Goal: Find specific page/section: Find specific page/section

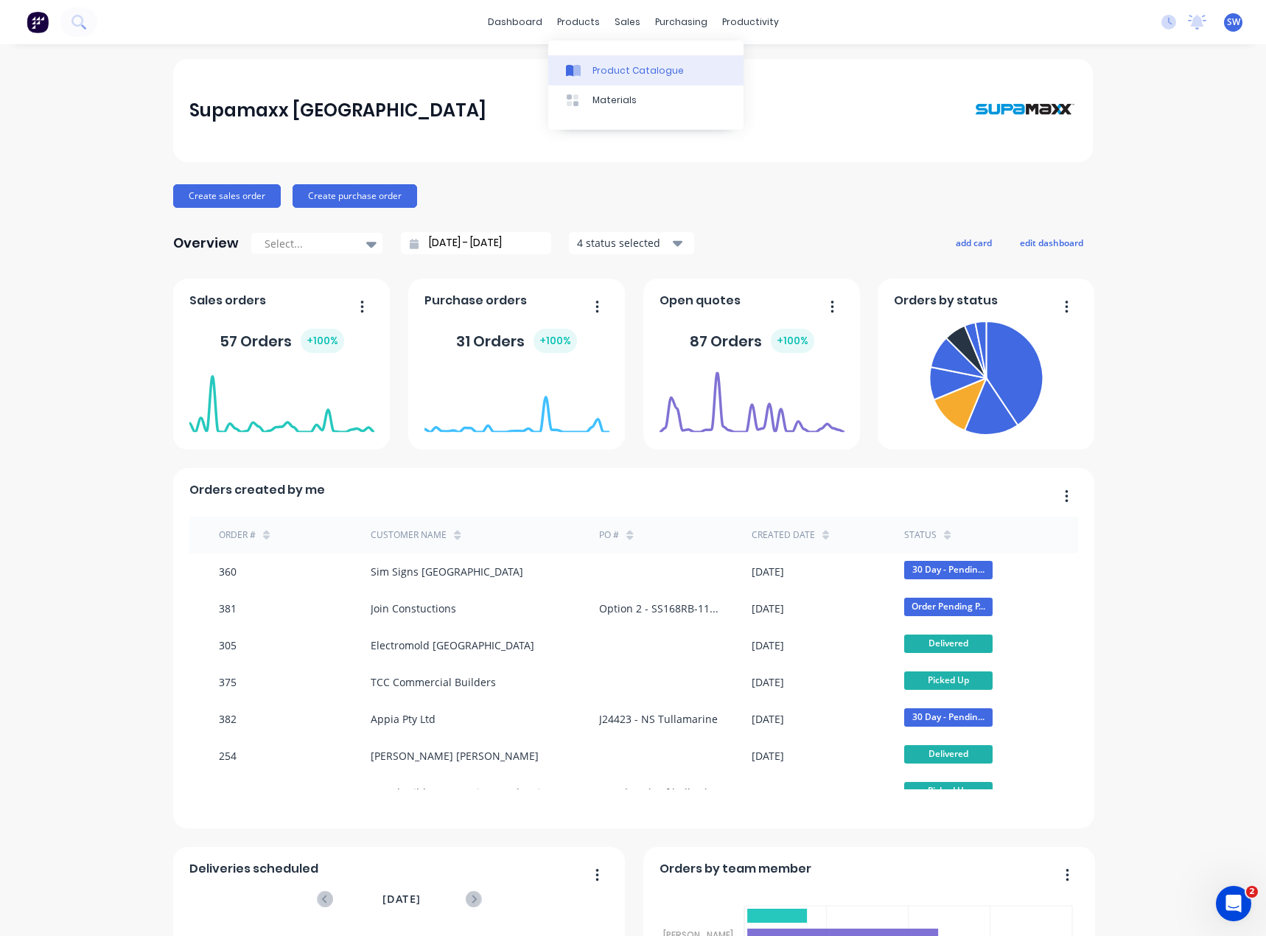
click at [586, 71] on div at bounding box center [577, 70] width 22 height 13
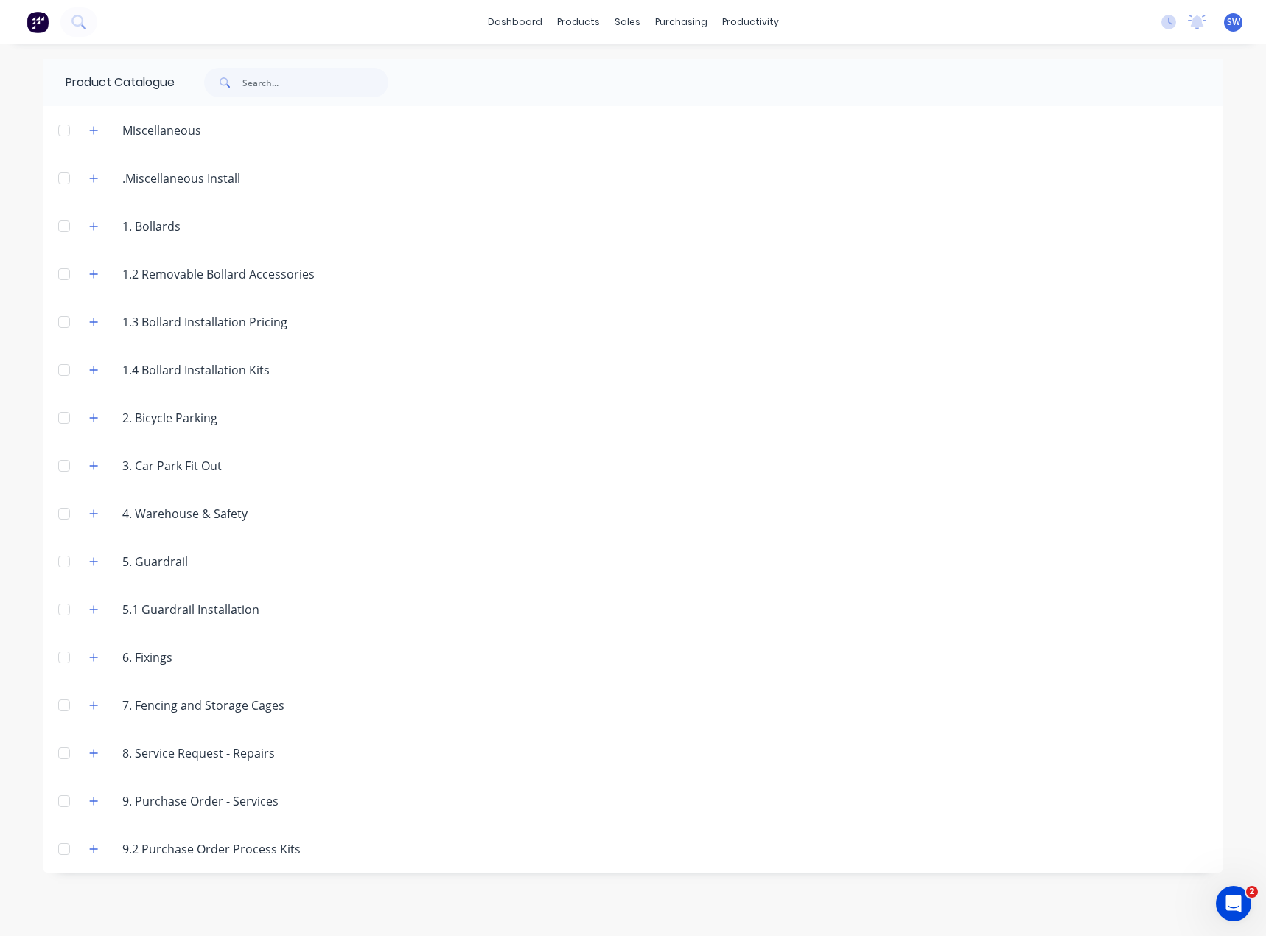
click at [62, 226] on div at bounding box center [63, 225] width 29 height 29
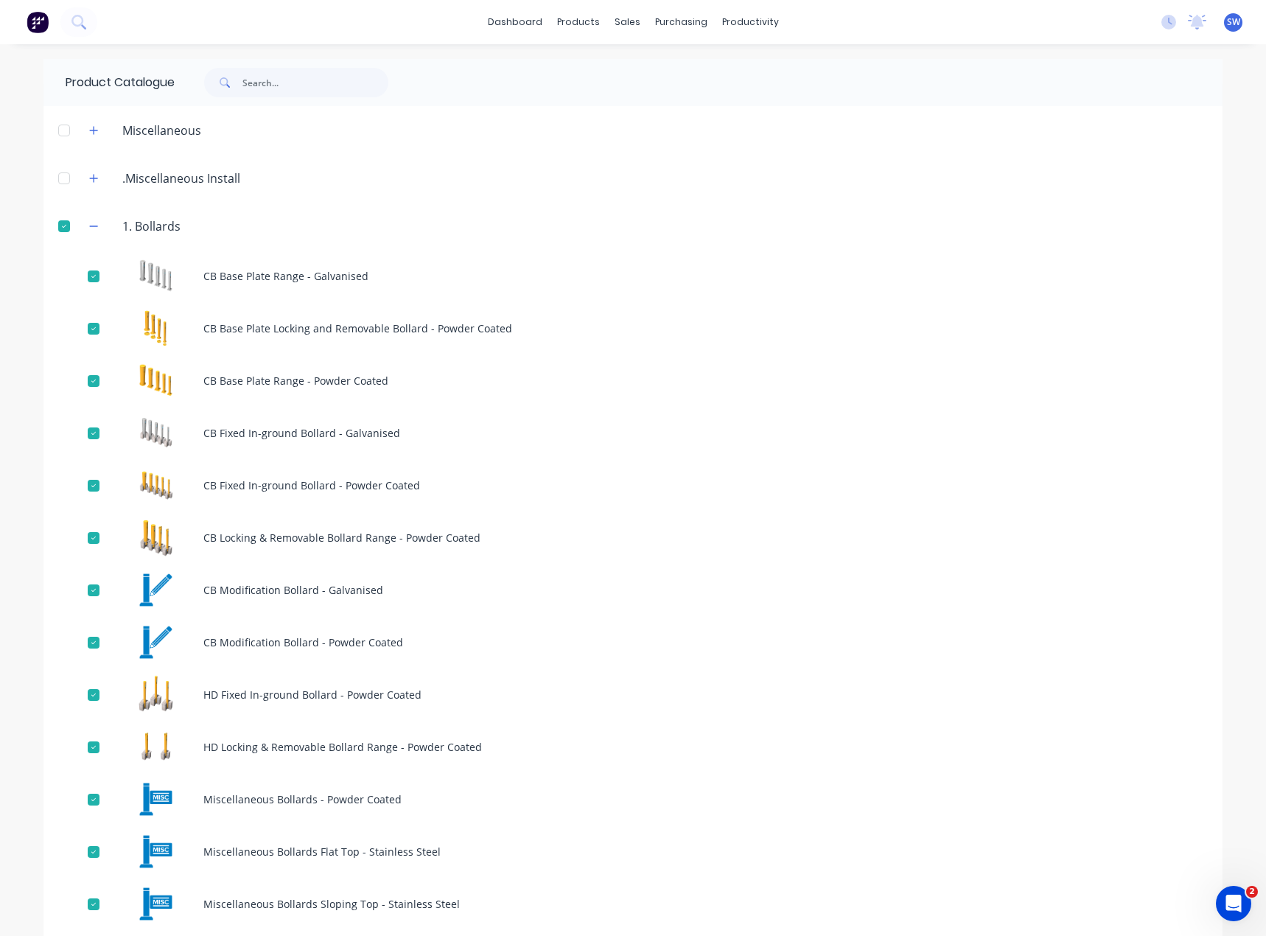
click at [63, 225] on div at bounding box center [63, 225] width 29 height 29
click at [80, 223] on div "1. Bollards" at bounding box center [134, 226] width 115 height 18
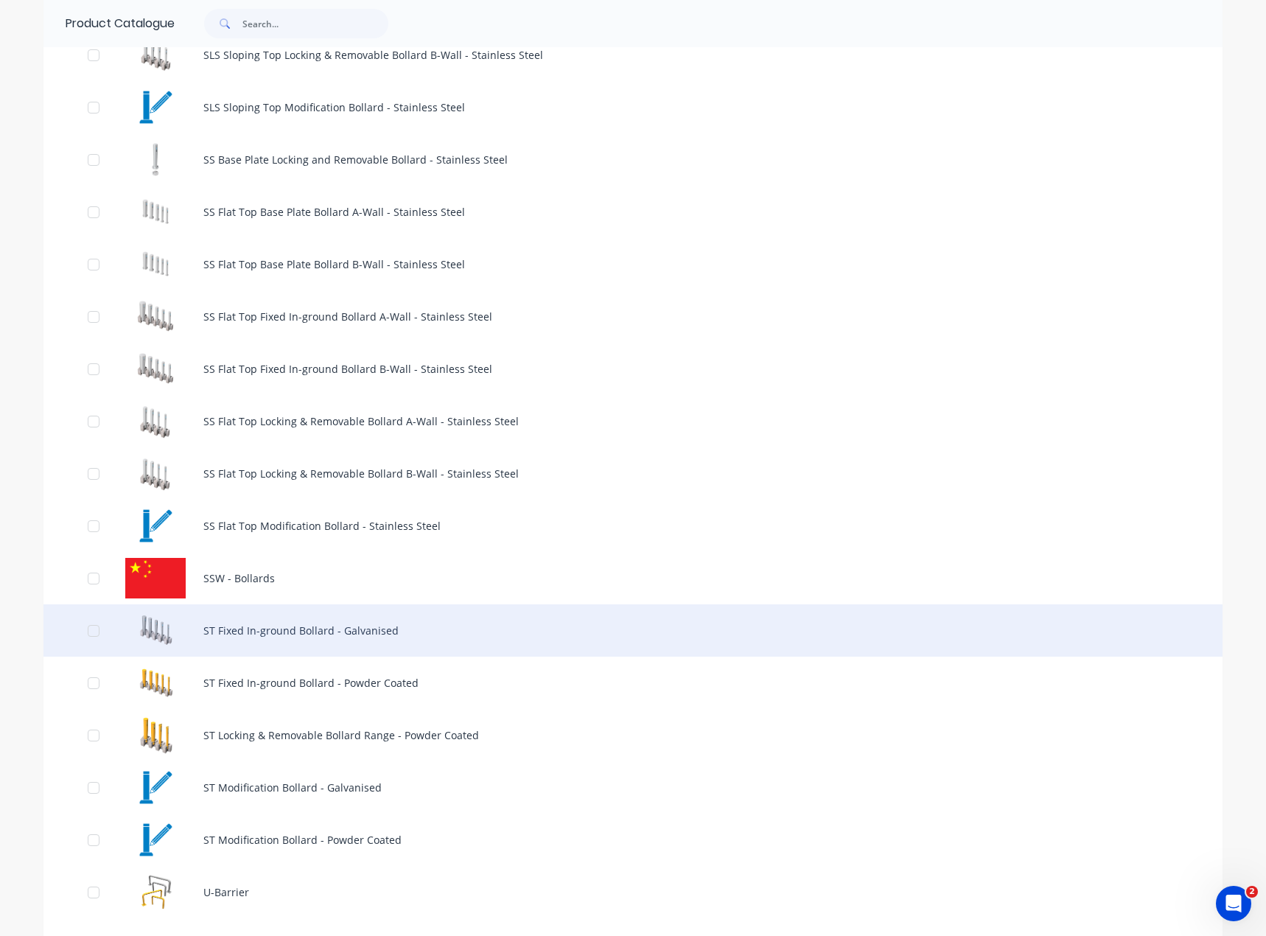
scroll to position [1326, 0]
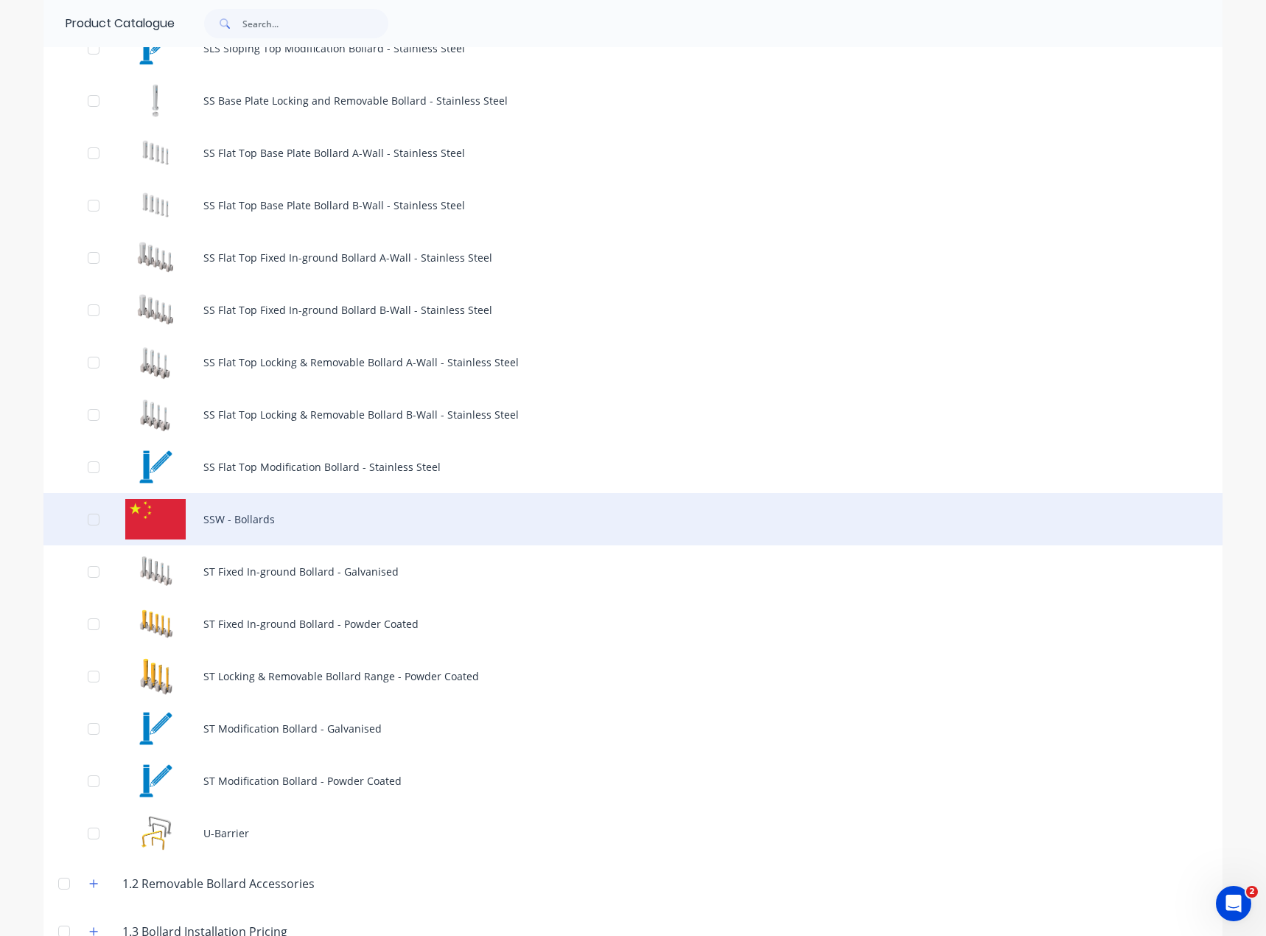
click at [325, 522] on div "SSW - Bollards" at bounding box center [632, 519] width 1179 height 52
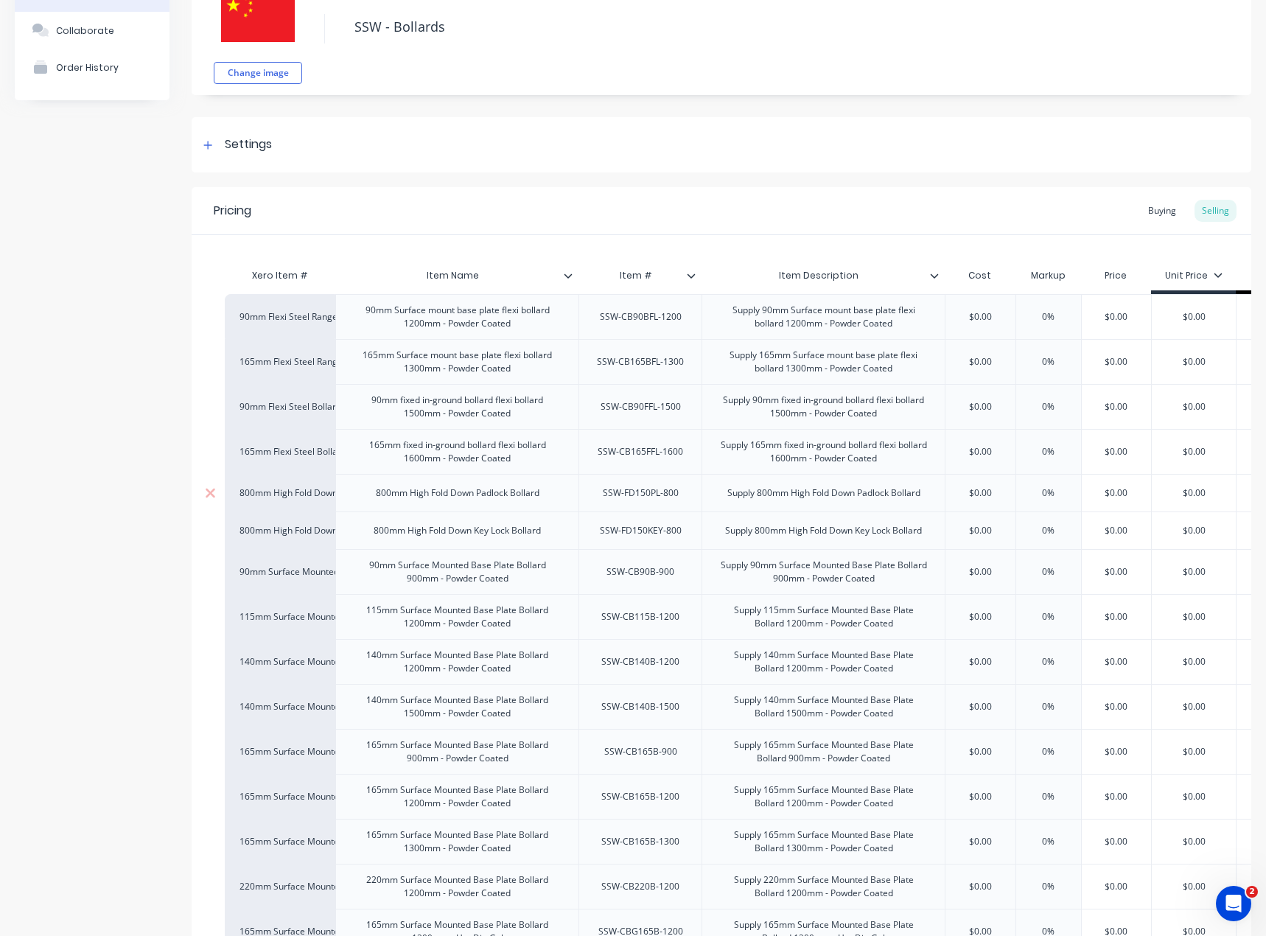
type textarea "x"
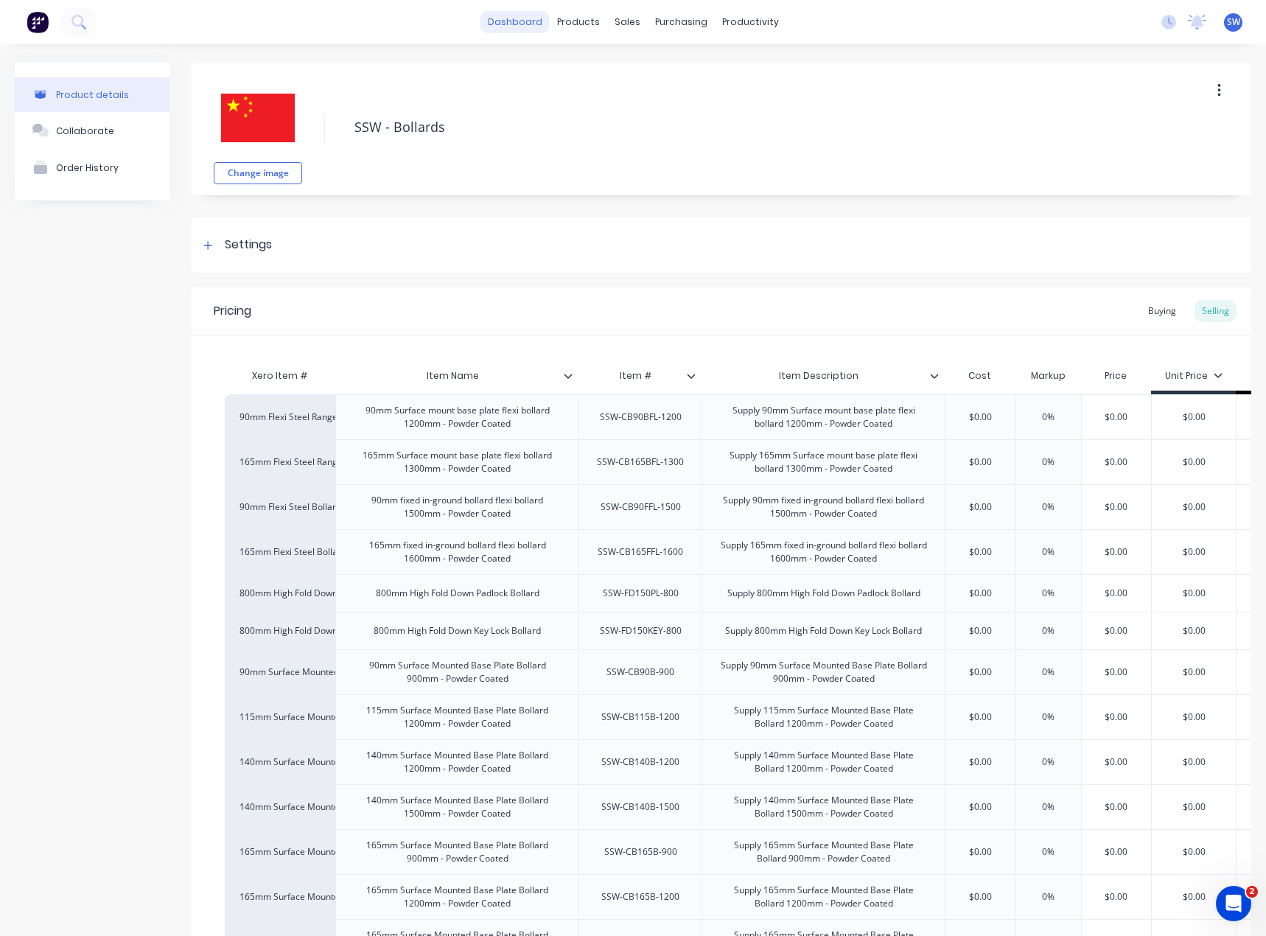
click at [524, 20] on link "dashboard" at bounding box center [514, 22] width 69 height 22
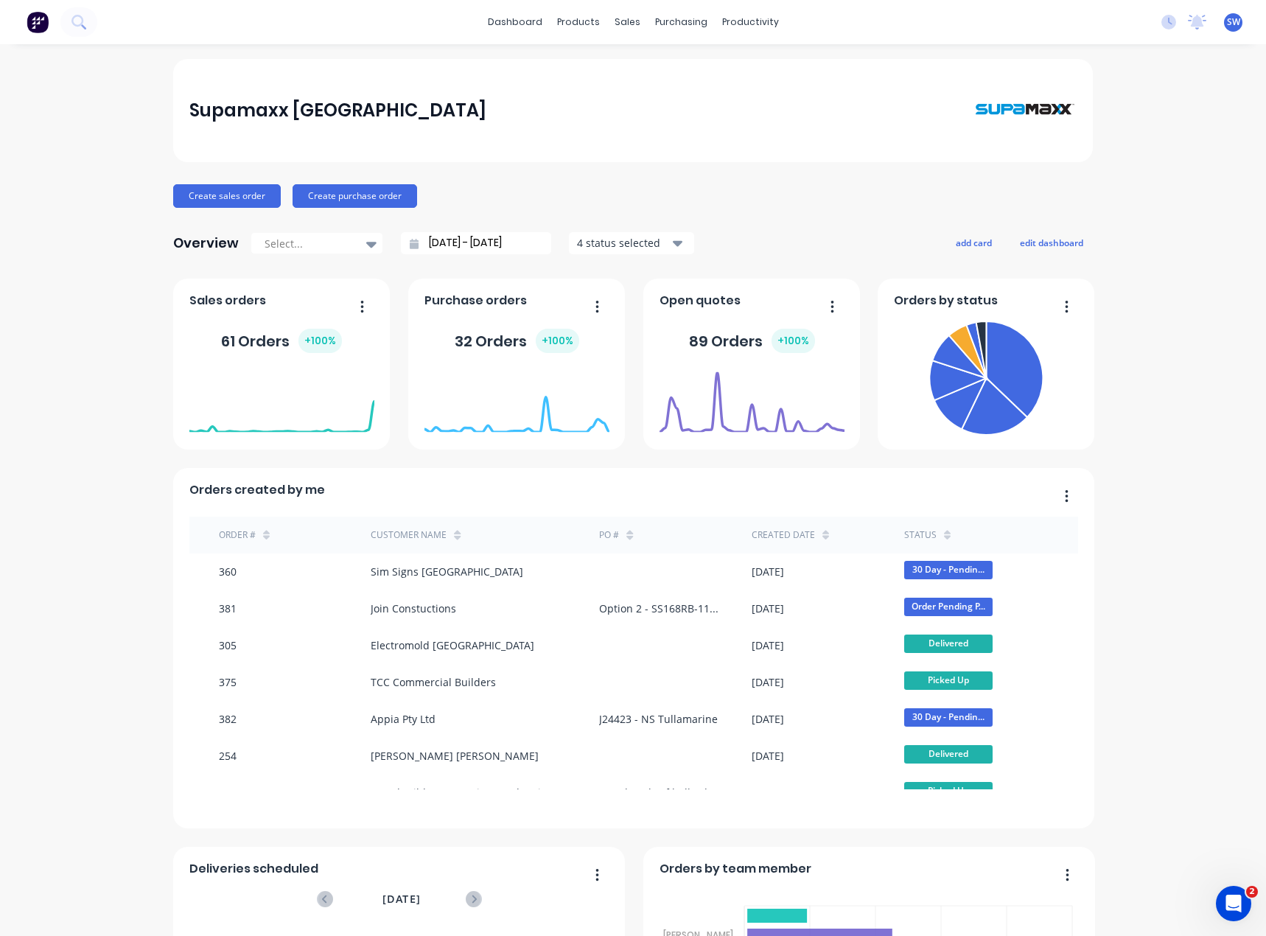
click at [1227, 22] on span "SW" at bounding box center [1233, 21] width 13 height 13
click at [1107, 188] on div "Sign out" at bounding box center [1108, 184] width 40 height 13
